Goal: Find specific page/section: Find specific page/section

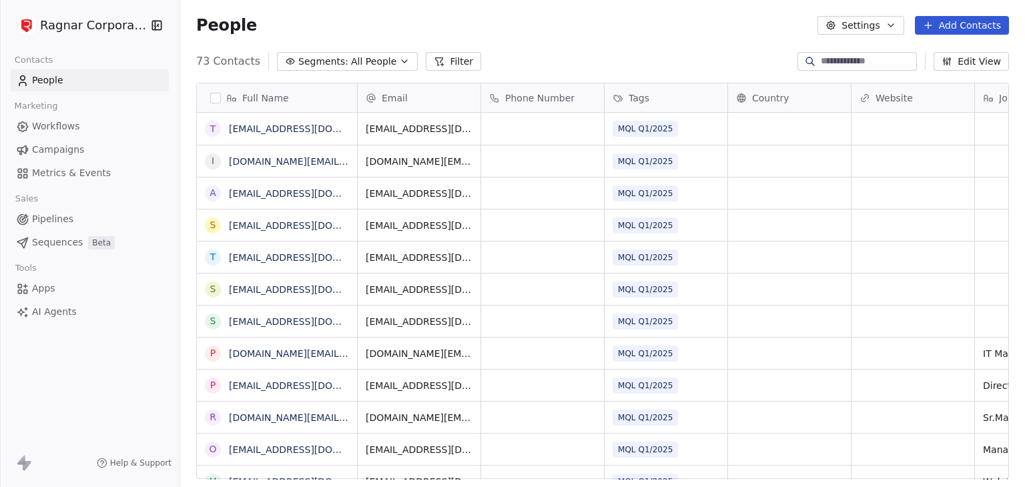
scroll to position [418, 834]
click at [136, 30] on html "Ragnar Corporation Contacts People Marketing Workflows Campaigns Metrics & Even…" at bounding box center [512, 243] width 1025 height 487
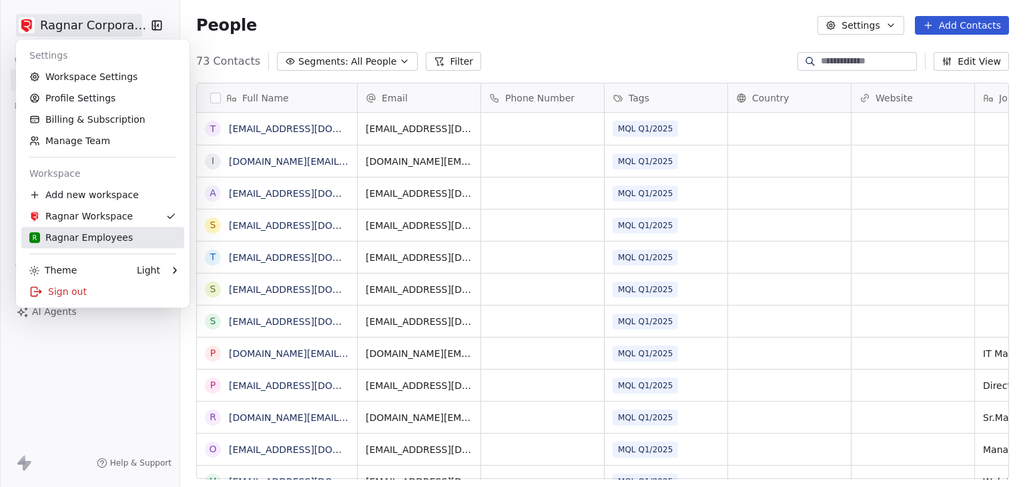
click at [66, 233] on div "R Ragnar Employees" at bounding box center [80, 237] width 103 height 13
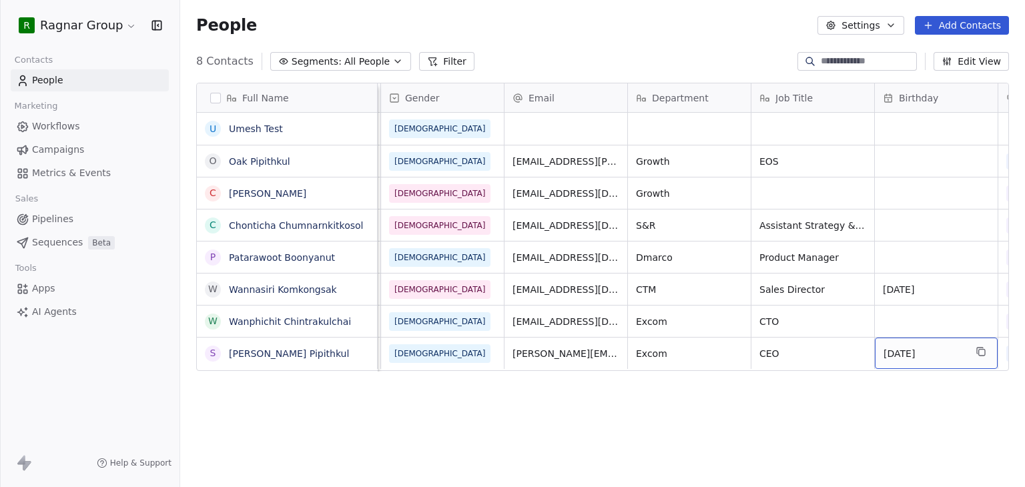
scroll to position [0, 490]
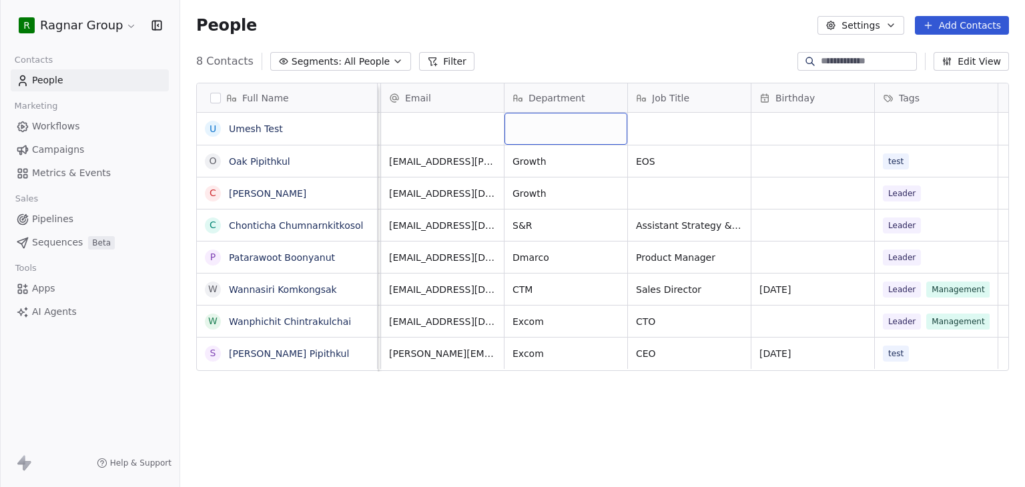
click at [566, 127] on div "grid" at bounding box center [565, 129] width 123 height 32
click at [593, 45] on html "R Ragnar Group Contacts People Marketing Workflows Campaigns Metrics & Events S…" at bounding box center [512, 243] width 1025 height 487
click at [889, 31] on button "Settings" at bounding box center [860, 25] width 86 height 19
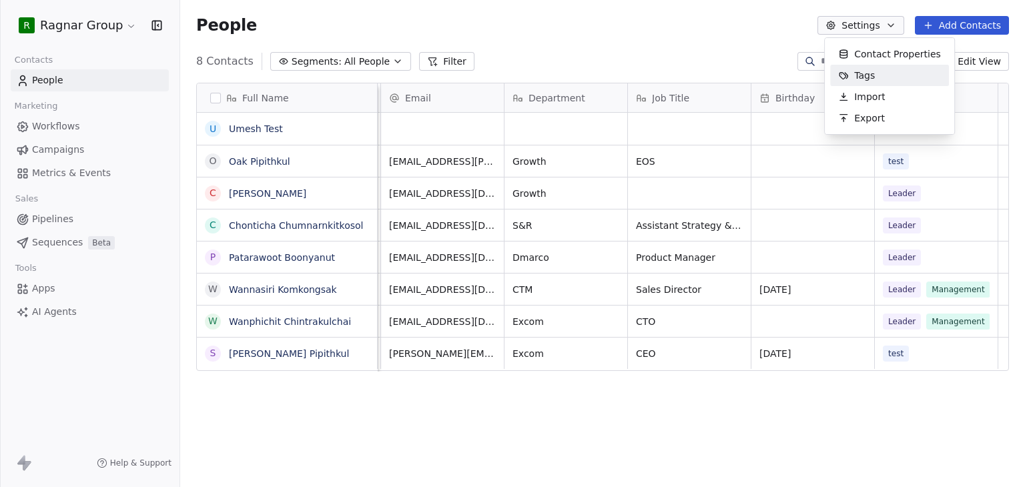
click at [586, 51] on html "R Ragnar Group Contacts People Marketing Workflows Campaigns Metrics & Events S…" at bounding box center [512, 243] width 1025 height 487
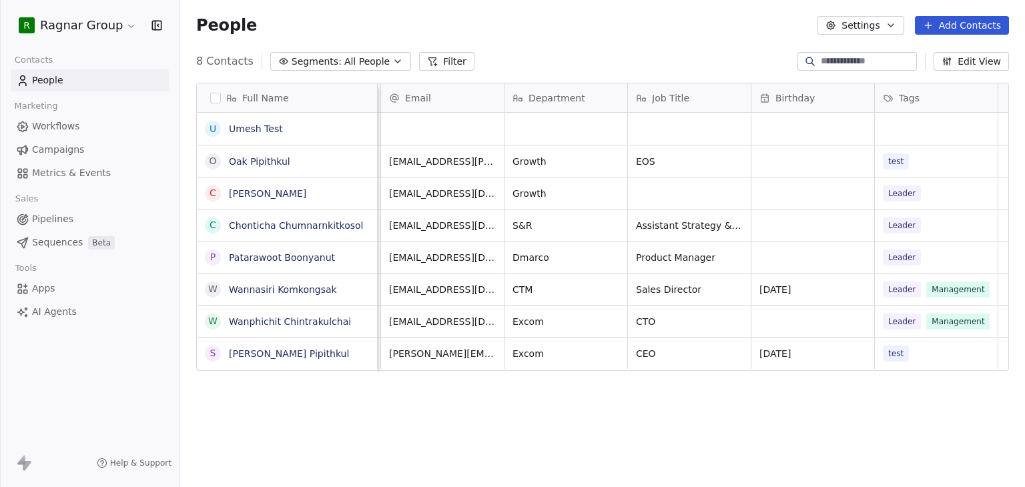
click at [435, 58] on button "Filter" at bounding box center [446, 61] width 55 height 19
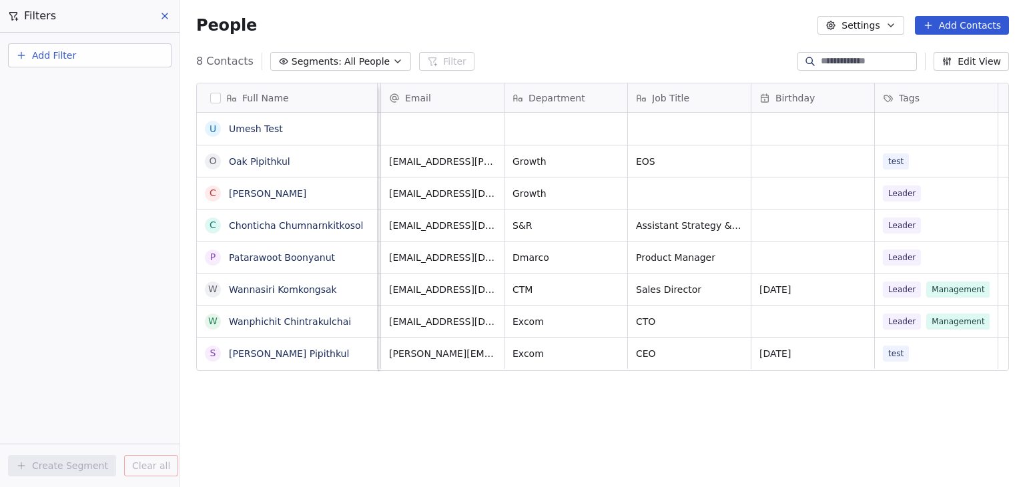
click at [125, 64] on button "Add Filter" at bounding box center [89, 55] width 163 height 24
click at [44, 87] on span "Contact properties" at bounding box center [65, 86] width 87 height 14
type input "***"
click at [50, 137] on span "Department" at bounding box center [50, 134] width 57 height 13
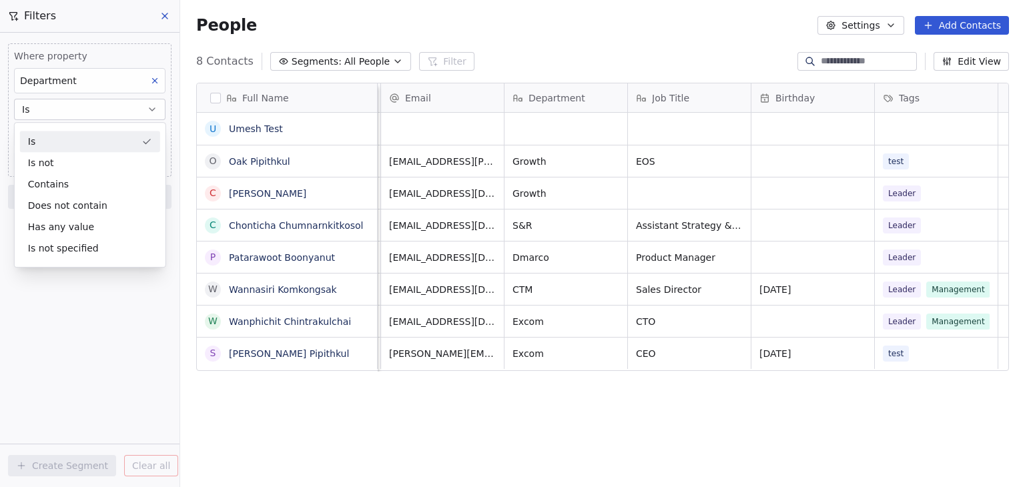
click at [48, 143] on div "Is" at bounding box center [90, 141] width 140 height 21
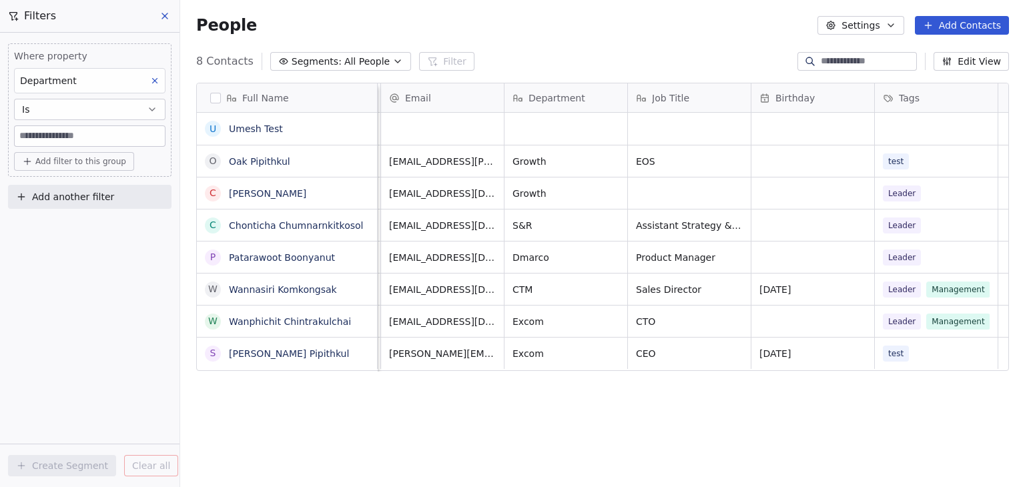
click at [52, 133] on input at bounding box center [90, 136] width 150 height 20
type input "******"
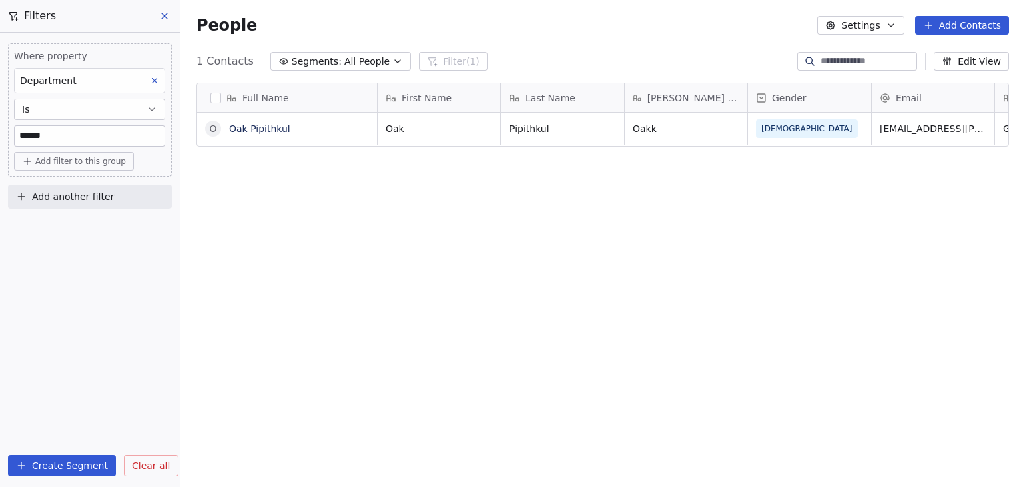
scroll to position [418, 834]
click at [156, 466] on span "Clear all" at bounding box center [151, 466] width 38 height 14
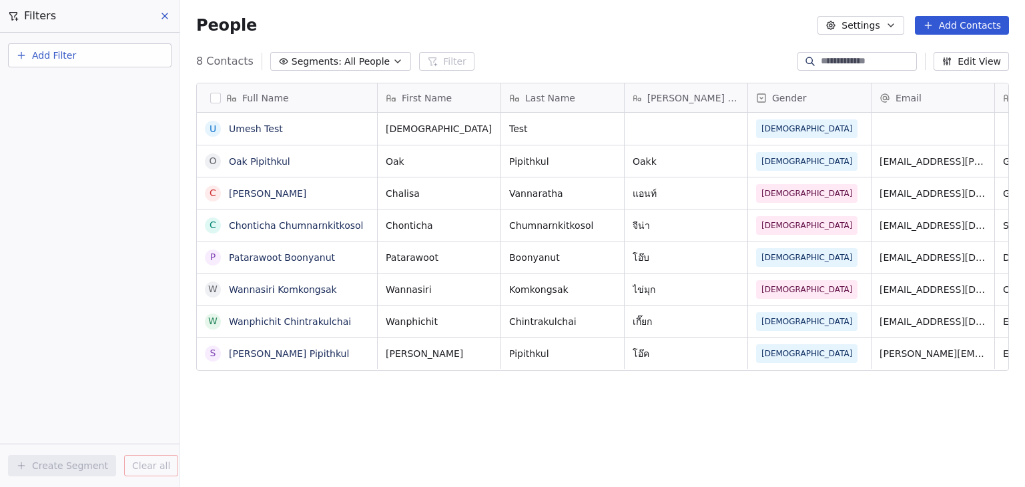
click at [173, 22] on button at bounding box center [165, 16] width 20 height 19
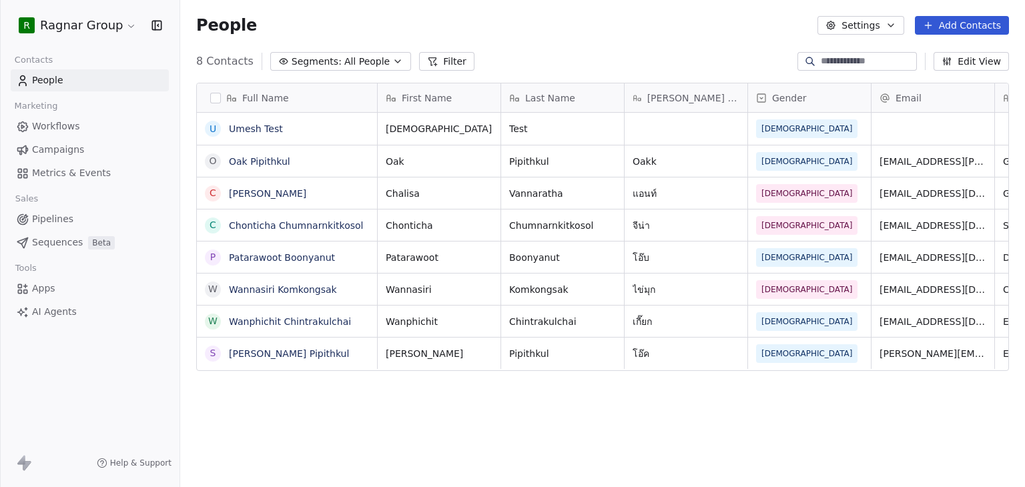
click at [73, 33] on html "R Ragnar Group Contacts People Marketing Workflows Campaigns Metrics & Events S…" at bounding box center [512, 243] width 1025 height 487
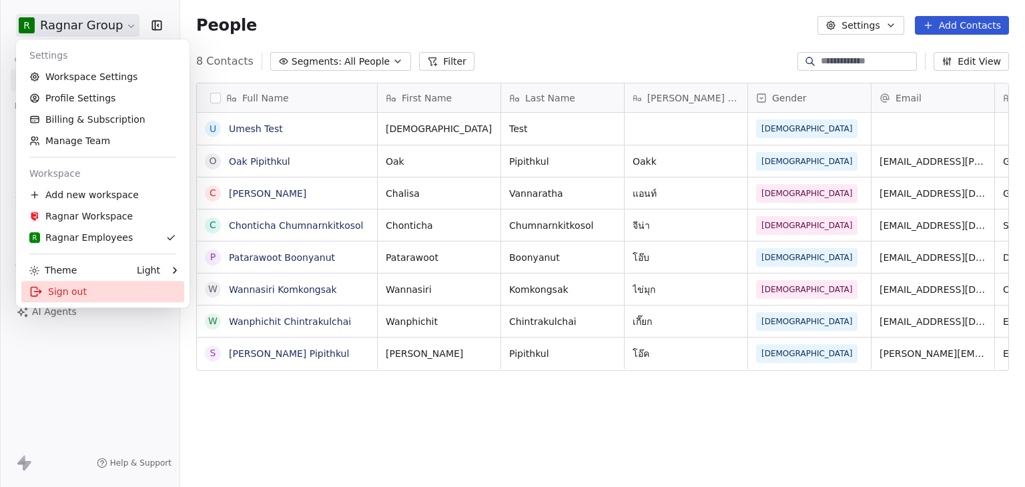
click at [63, 292] on div "Sign out" at bounding box center [102, 291] width 163 height 21
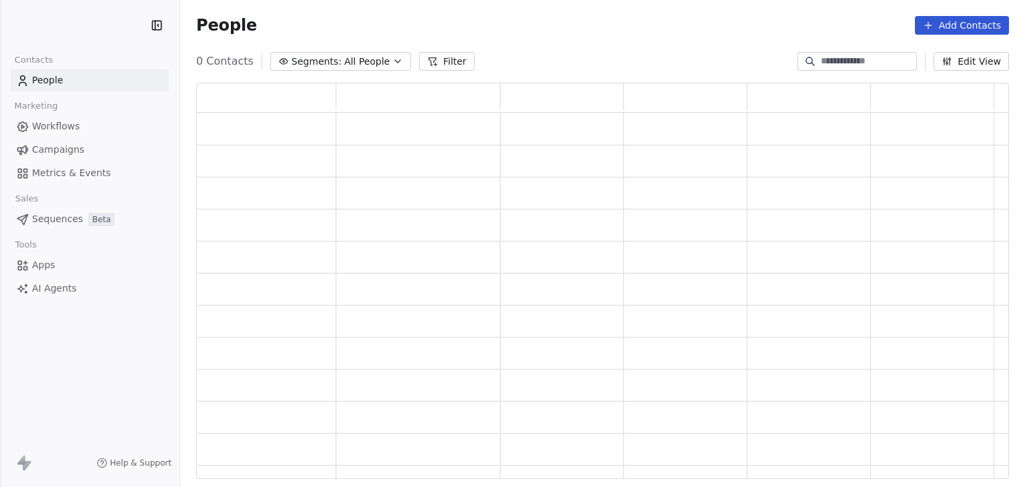
scroll to position [386, 802]
